Goal: Transaction & Acquisition: Download file/media

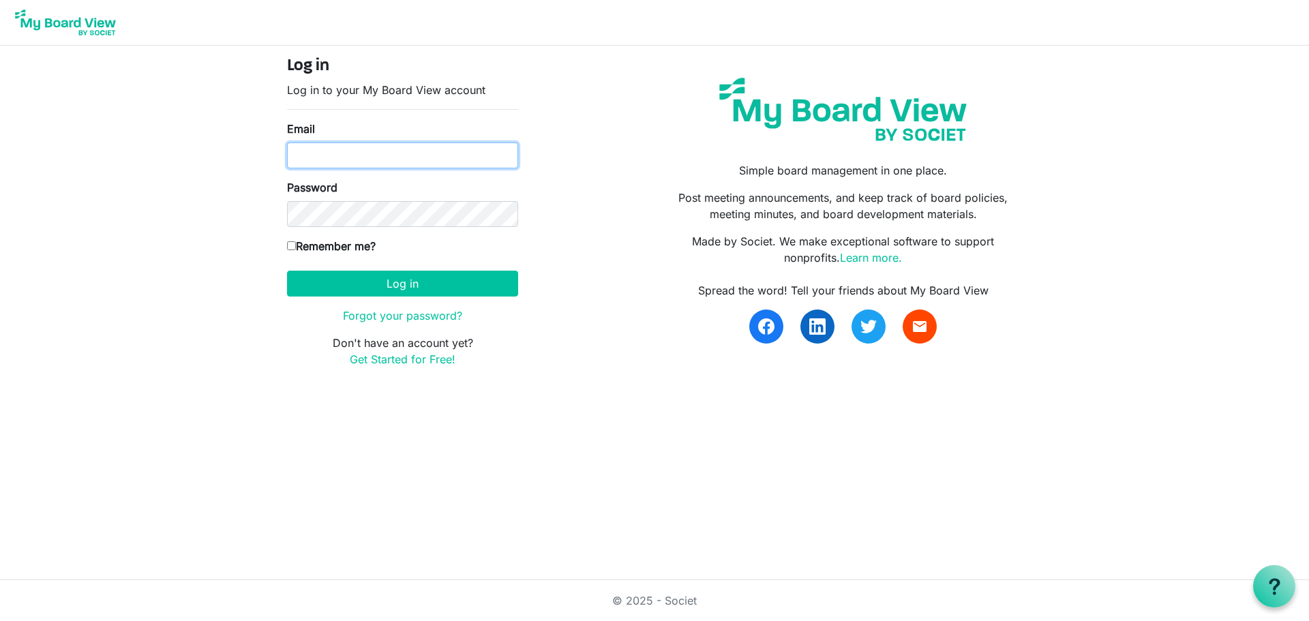
type input "[EMAIL_ADDRESS][DOMAIN_NAME]"
click at [294, 243] on input "Remember me?" at bounding box center [291, 245] width 9 height 9
checkbox input "true"
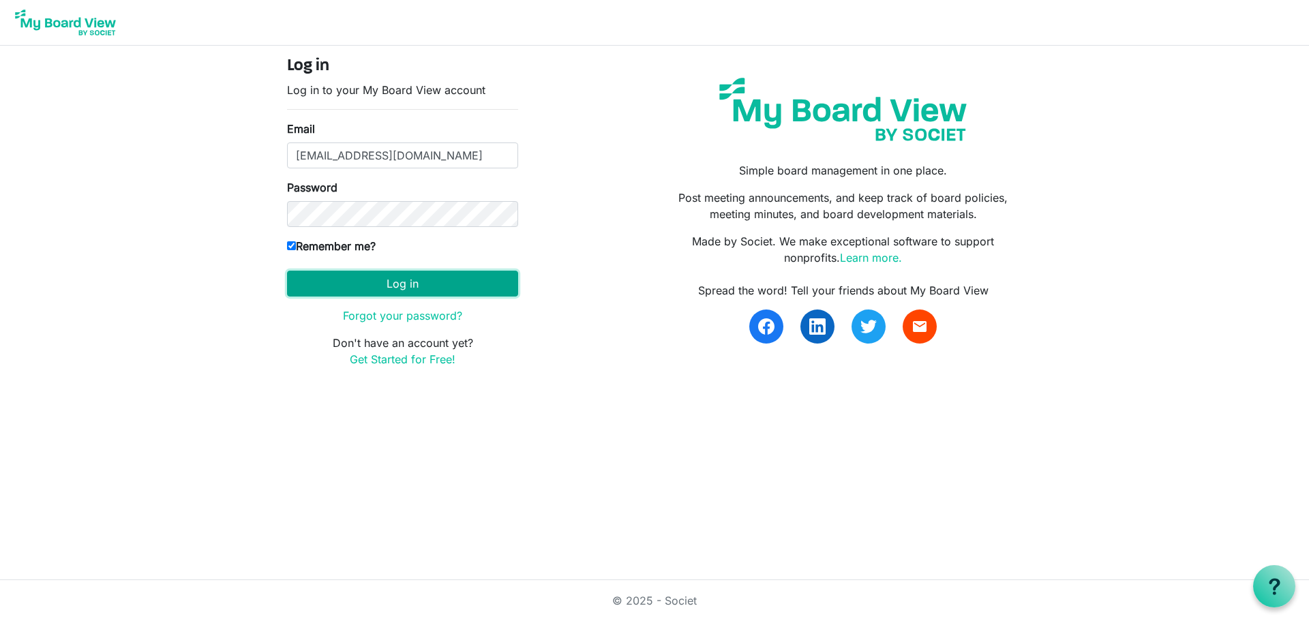
click at [409, 280] on button "Log in" at bounding box center [402, 284] width 231 height 26
click at [612, 351] on div "Log in Log in to your My Board View account Email [EMAIL_ADDRESS][DOMAIN_NAME] …" at bounding box center [655, 218] width 756 height 322
click at [409, 285] on button "Log in" at bounding box center [402, 284] width 231 height 26
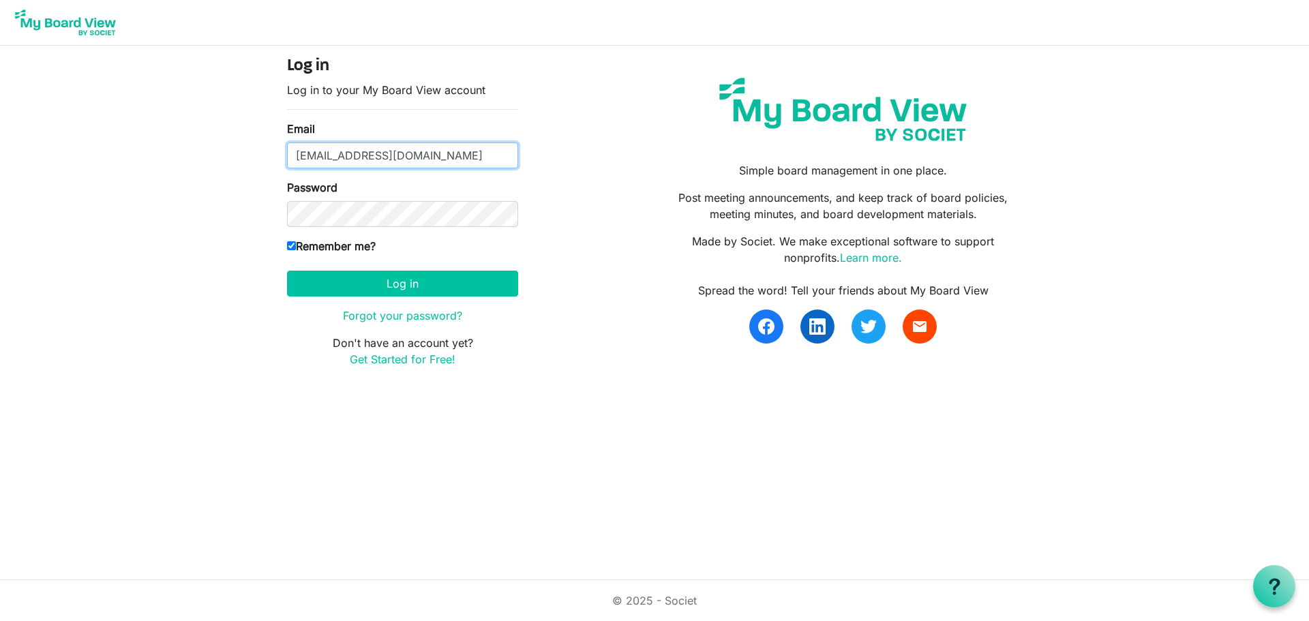
click at [447, 151] on input "[EMAIL_ADDRESS][DOMAIN_NAME]" at bounding box center [402, 156] width 231 height 26
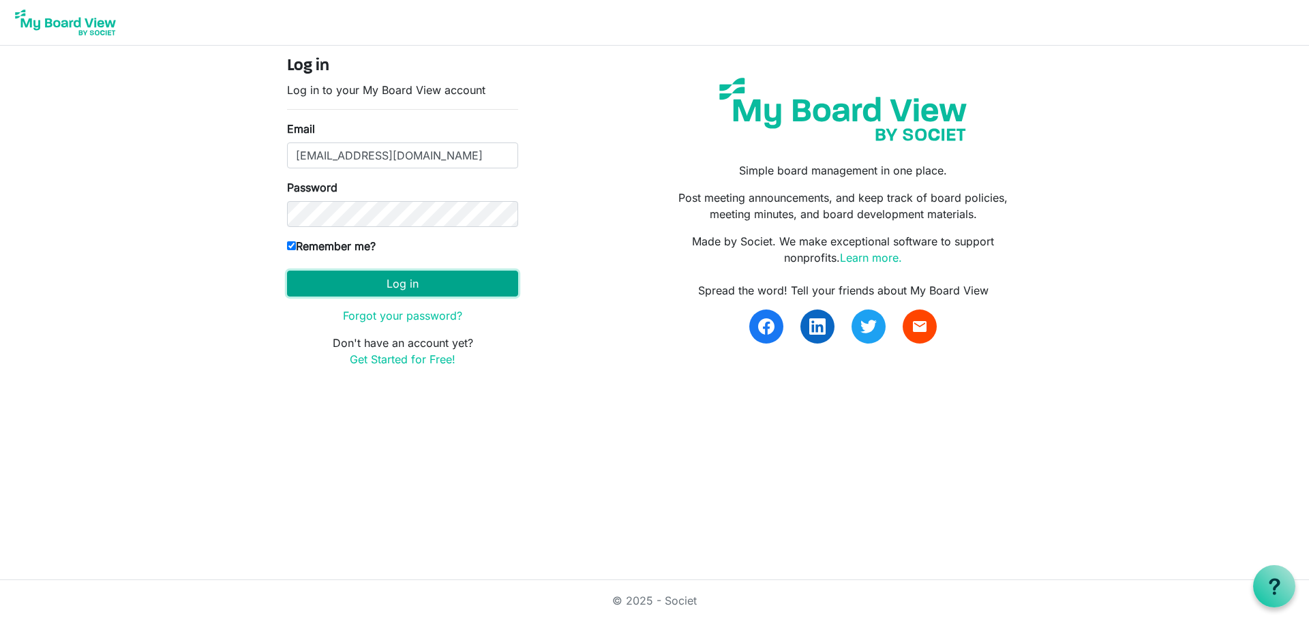
click at [400, 284] on button "Log in" at bounding box center [402, 284] width 231 height 26
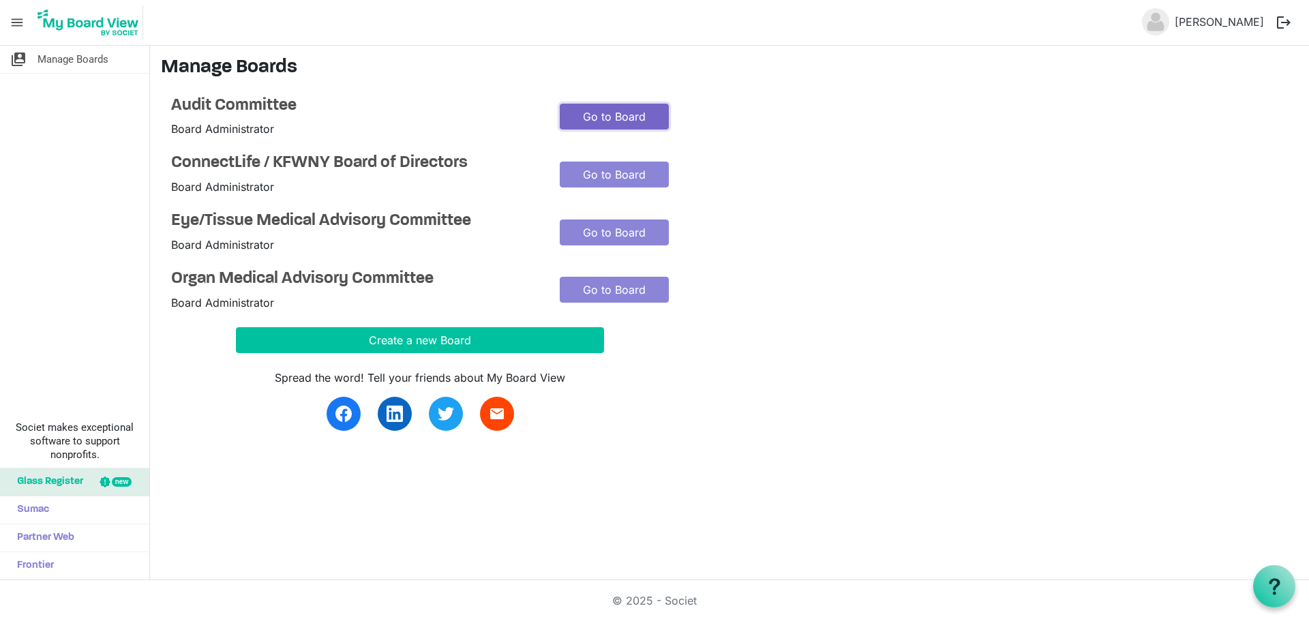
click at [605, 115] on link "Go to Board" at bounding box center [614, 117] width 109 height 26
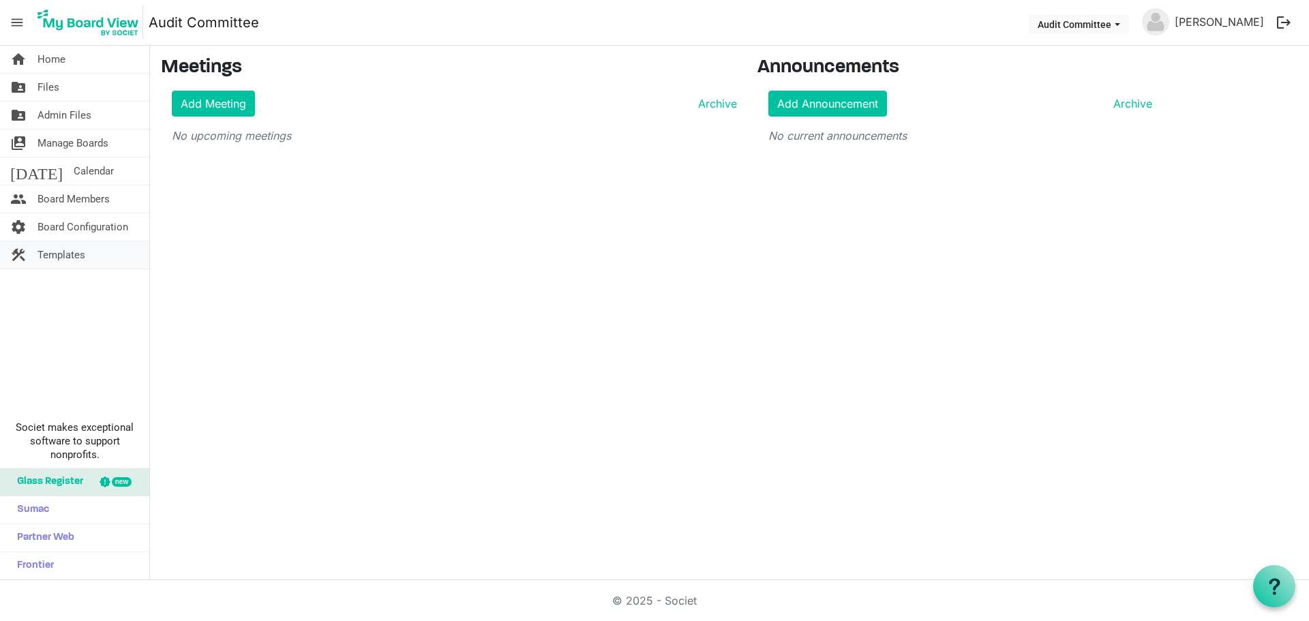
click at [53, 254] on span "Templates" at bounding box center [62, 254] width 48 height 27
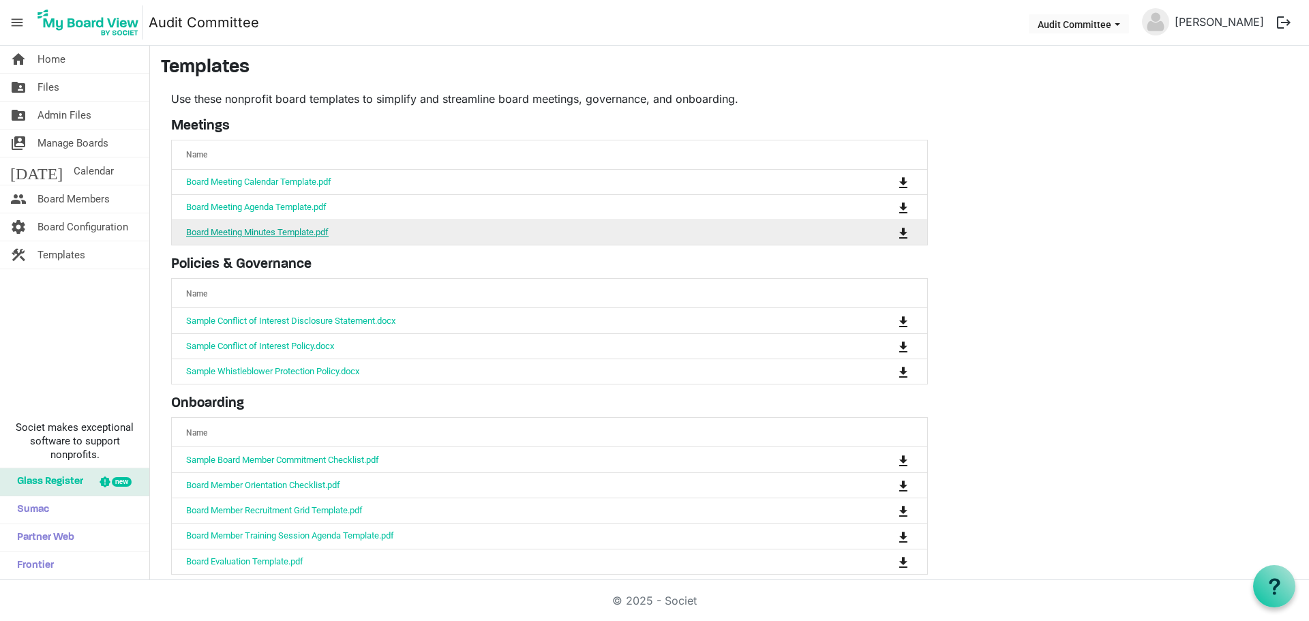
click at [255, 230] on link "Board Meeting Minutes Template.pdf" at bounding box center [257, 232] width 143 height 10
